Goal: Book appointment/travel/reservation

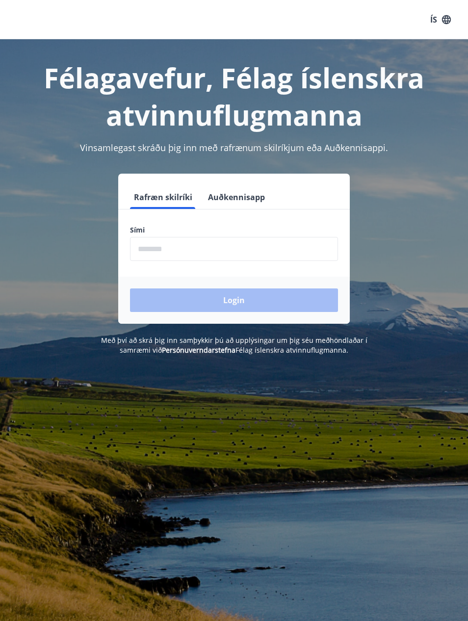
click at [200, 240] on input "phone" at bounding box center [234, 249] width 208 height 24
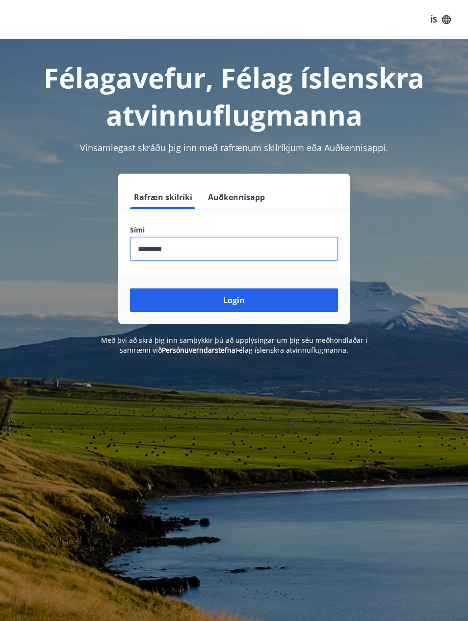
type input "********"
click at [296, 299] on button "Login" at bounding box center [234, 300] width 208 height 24
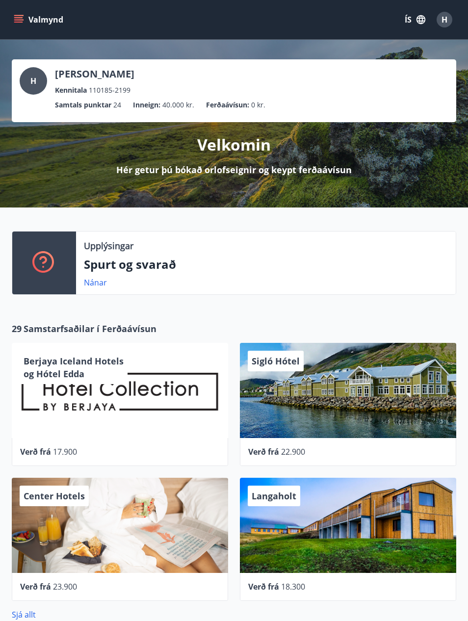
click at [22, 28] on button "Valmynd" at bounding box center [39, 20] width 55 height 18
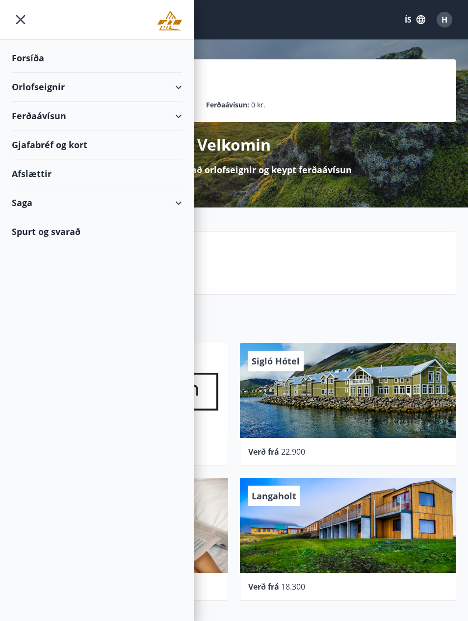
click at [183, 82] on icon at bounding box center [179, 87] width 12 height 12
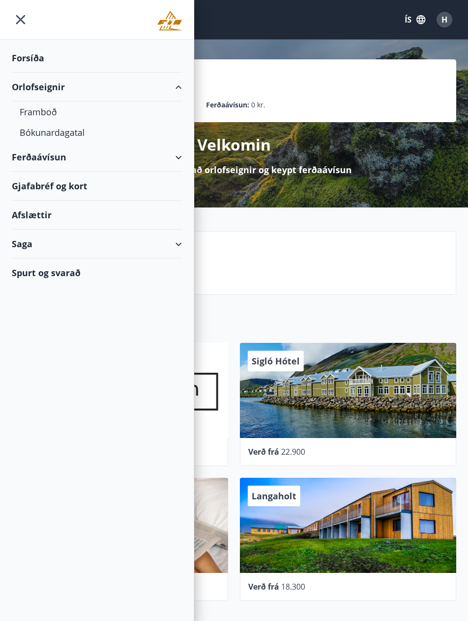
click at [79, 131] on div "Bókunardagatal" at bounding box center [97, 132] width 155 height 21
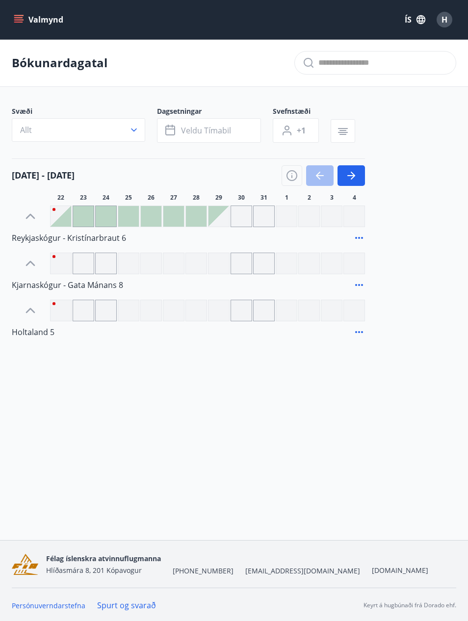
click at [34, 303] on icon at bounding box center [31, 311] width 16 height 16
click at [42, 285] on span "Kjarnaskógur - Gata Mánans 8" at bounding box center [67, 285] width 111 height 11
click at [17, 25] on button "Valmynd" at bounding box center [39, 20] width 55 height 18
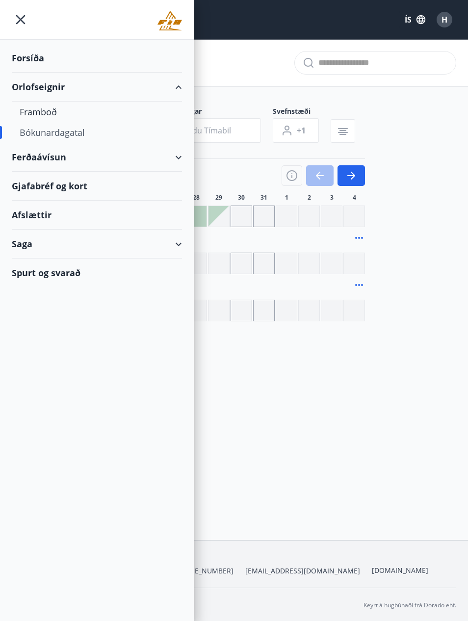
click at [56, 109] on div "Framboð" at bounding box center [97, 112] width 155 height 21
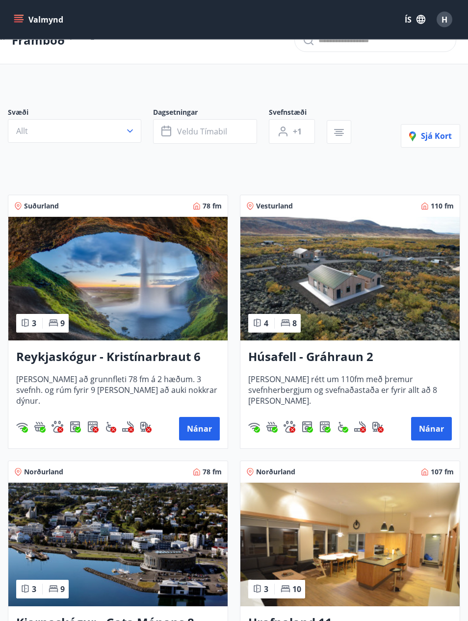
scroll to position [23, 0]
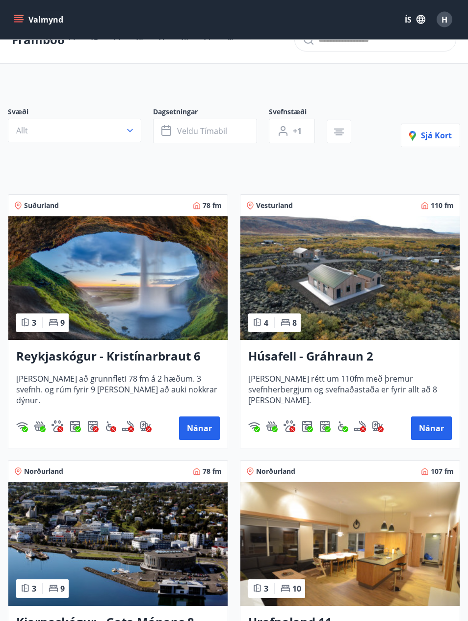
click at [157, 288] on img at bounding box center [117, 279] width 219 height 124
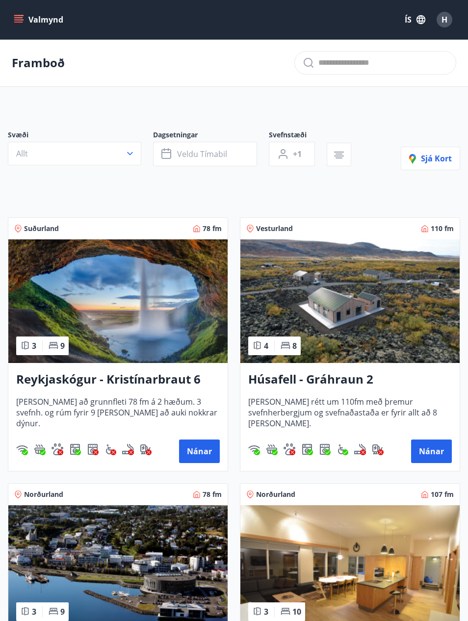
click at [27, 20] on button "Valmynd" at bounding box center [39, 20] width 55 height 18
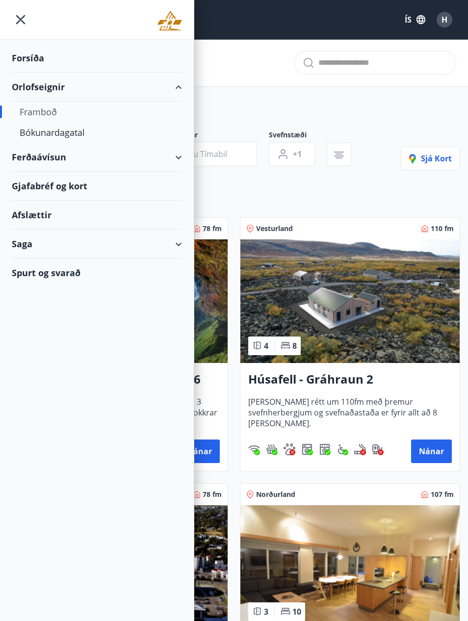
click at [87, 133] on div "Bókunardagatal" at bounding box center [97, 132] width 155 height 21
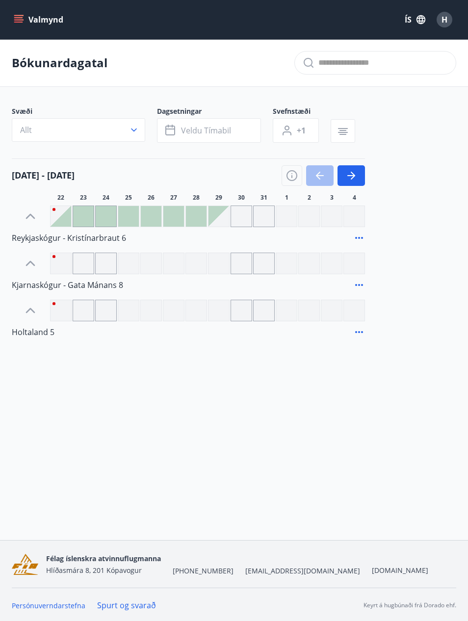
click at [287, 174] on icon "button" at bounding box center [291, 175] width 11 height 11
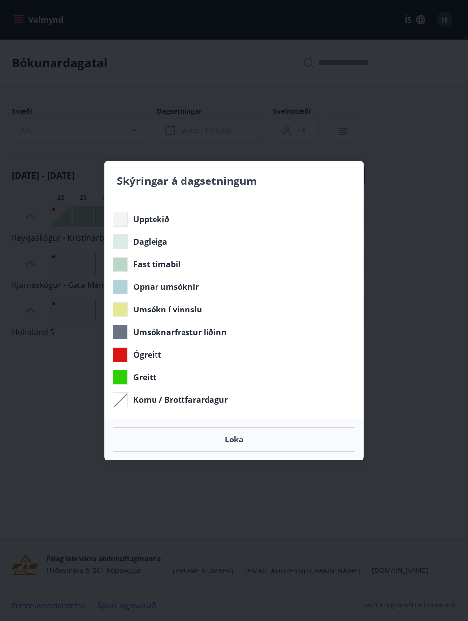
click at [415, 265] on div "Skýringar á dagsetningum Upptekið Dagleiga Fast tímabil Opnar umsóknir Umsókn í…" at bounding box center [234, 310] width 468 height 621
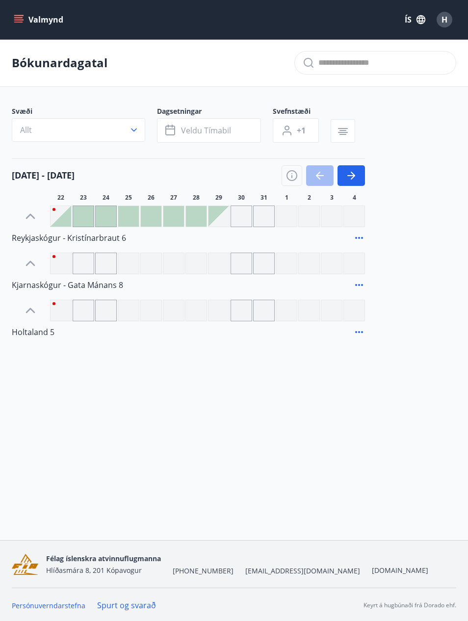
click at [286, 173] on icon "button" at bounding box center [292, 176] width 12 height 12
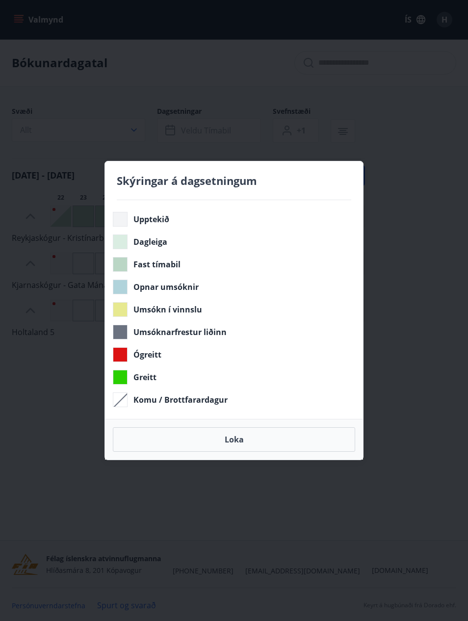
click at [437, 258] on div "Skýringar á dagsetningum Upptekið Dagleiga Fast tímabil Opnar umsóknir Umsókn í…" at bounding box center [234, 310] width 468 height 621
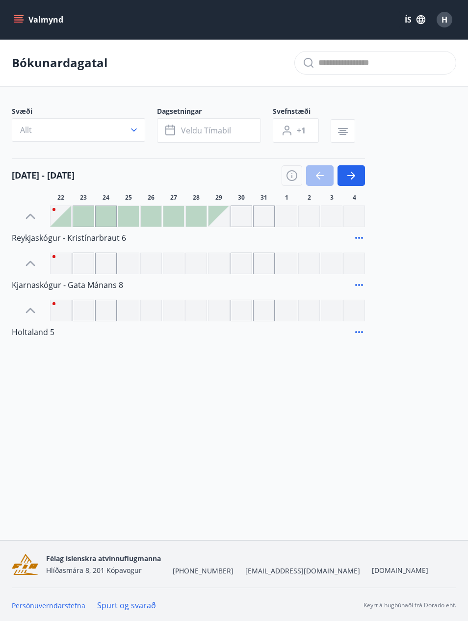
click at [345, 184] on button "button" at bounding box center [350, 175] width 27 height 21
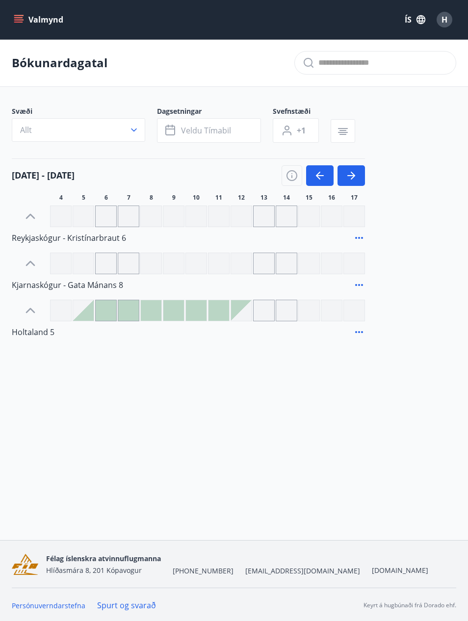
click at [347, 168] on button "button" at bounding box center [350, 175] width 27 height 21
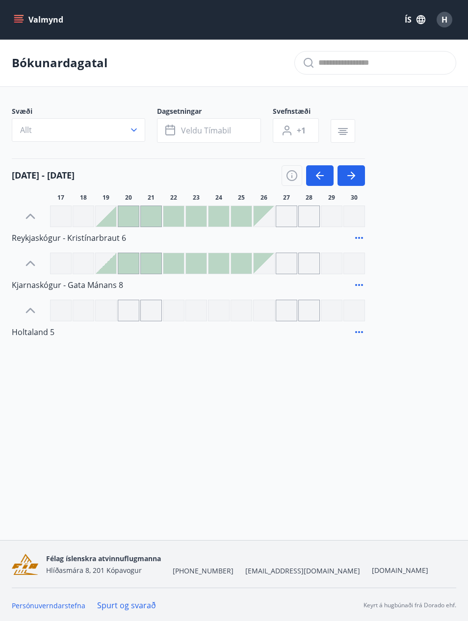
click at [354, 176] on icon "button" at bounding box center [353, 176] width 4 height 8
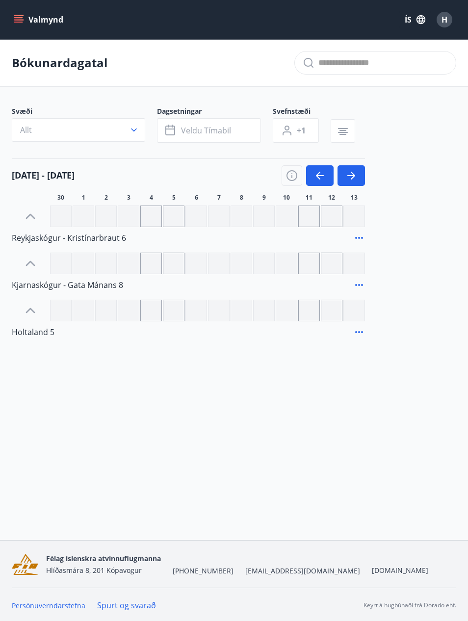
click at [356, 181] on icon "button" at bounding box center [351, 176] width 12 height 12
click at [357, 179] on button "button" at bounding box center [350, 175] width 27 height 21
click at [353, 176] on icon "button" at bounding box center [351, 175] width 8 height 1
click at [352, 175] on icon "button" at bounding box center [351, 176] width 12 height 12
click at [351, 177] on icon "button" at bounding box center [351, 176] width 12 height 12
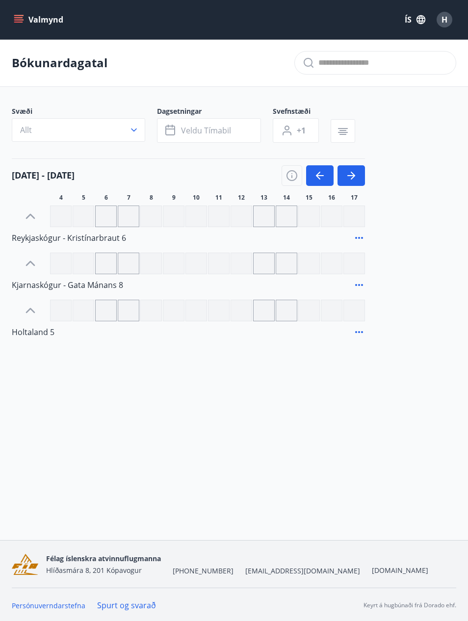
click at [354, 175] on icon "button" at bounding box center [353, 176] width 4 height 8
click at [357, 175] on button "button" at bounding box center [350, 175] width 27 height 21
click at [351, 174] on icon "button" at bounding box center [351, 176] width 12 height 12
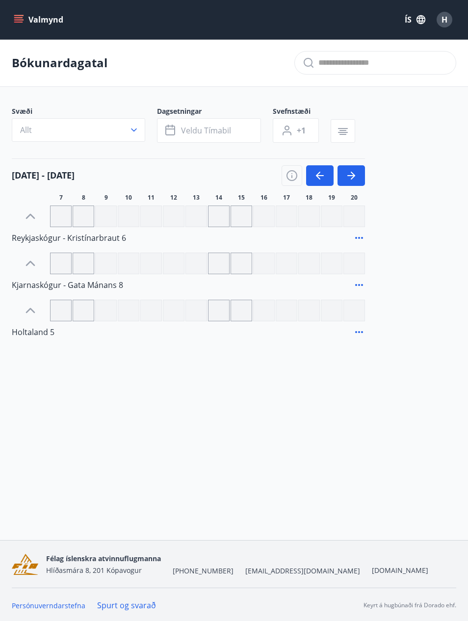
click at [351, 174] on icon "button" at bounding box center [351, 176] width 12 height 12
click at [348, 173] on icon "button" at bounding box center [351, 176] width 12 height 12
click at [347, 173] on icon "button" at bounding box center [351, 176] width 12 height 12
click at [346, 172] on icon "button" at bounding box center [351, 176] width 12 height 12
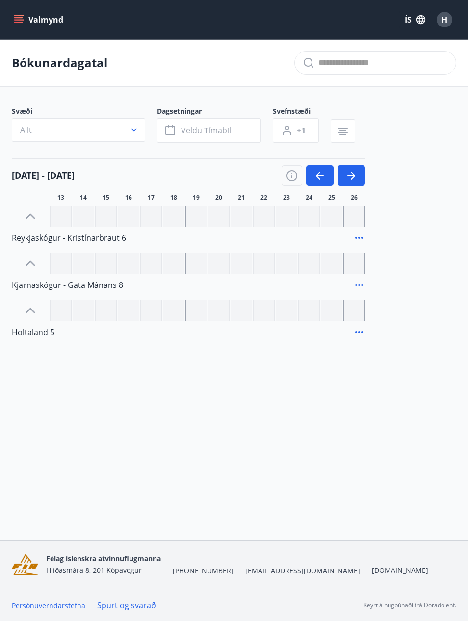
click at [350, 171] on icon "button" at bounding box center [351, 176] width 12 height 12
click at [356, 174] on icon "button" at bounding box center [351, 176] width 12 height 12
click at [360, 173] on button "button" at bounding box center [350, 175] width 27 height 21
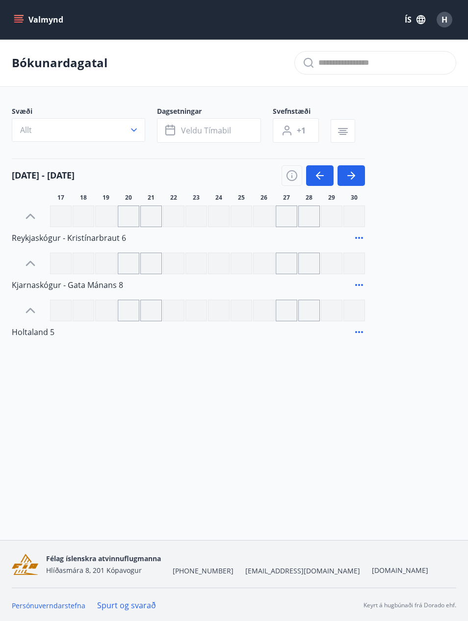
click at [360, 173] on button "button" at bounding box center [350, 175] width 27 height 21
click at [353, 173] on icon "button" at bounding box center [351, 176] width 12 height 12
click at [353, 173] on icon "button" at bounding box center [353, 176] width 4 height 8
click at [348, 175] on icon "button" at bounding box center [351, 176] width 12 height 12
click at [348, 174] on icon "button" at bounding box center [351, 176] width 12 height 12
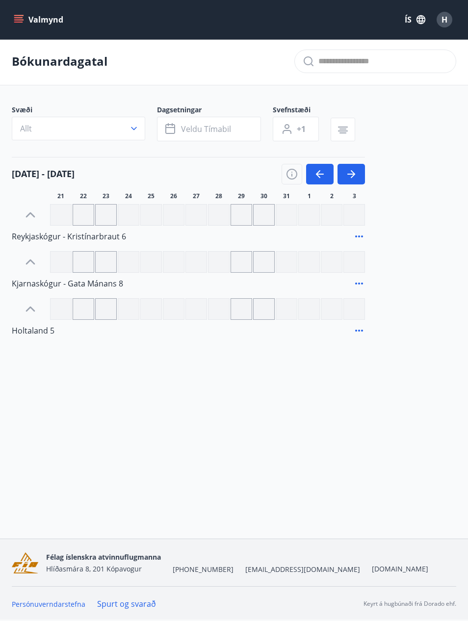
scroll to position [6, 0]
